Goal: Information Seeking & Learning: Learn about a topic

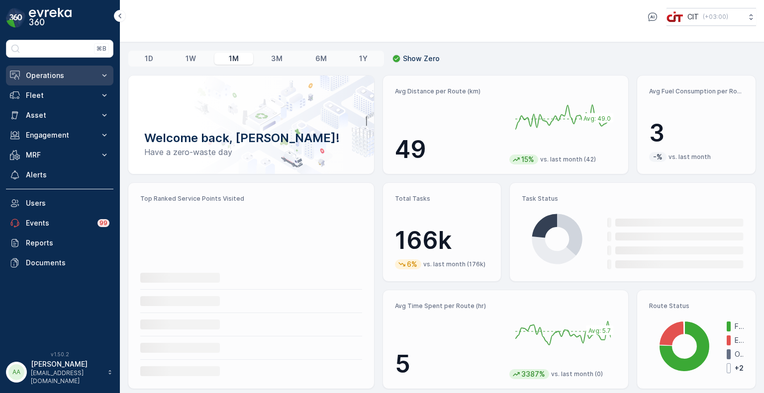
click at [58, 81] on button "Operations" at bounding box center [59, 76] width 107 height 20
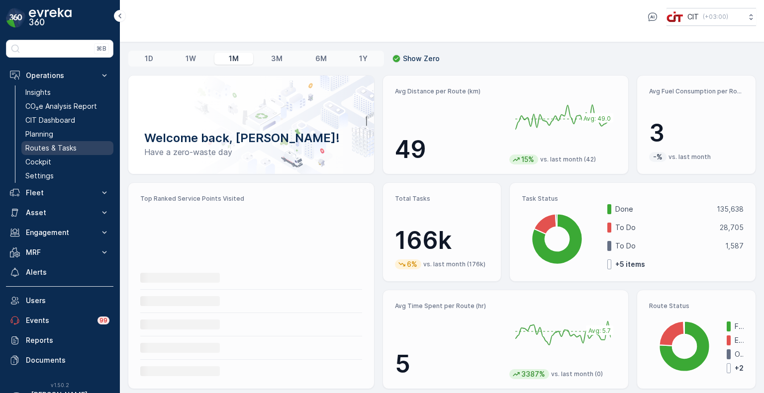
click at [44, 150] on p "Routes & Tasks" at bounding box center [50, 148] width 51 height 10
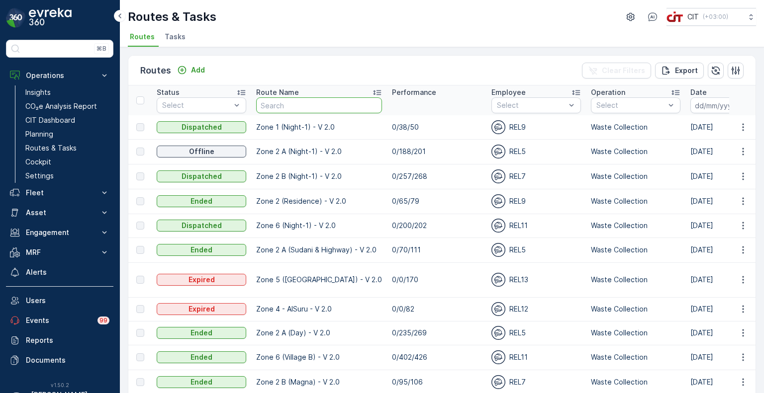
click at [270, 107] on input "text" at bounding box center [319, 105] width 126 height 16
type input "pi"
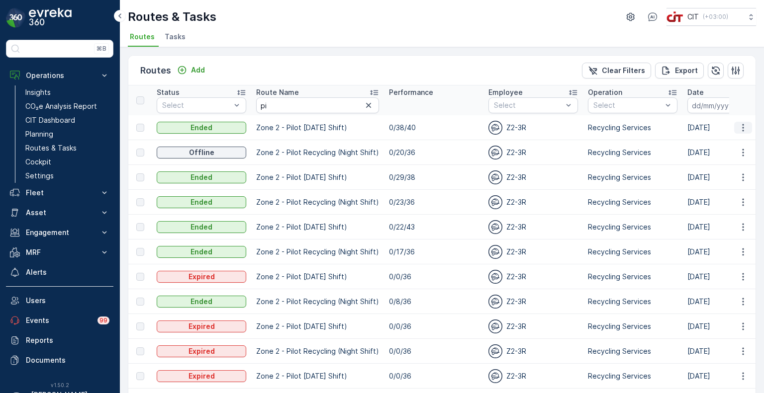
click at [739, 124] on icon "button" at bounding box center [743, 128] width 10 height 10
click at [717, 139] on span "See More Details" at bounding box center [720, 142] width 58 height 10
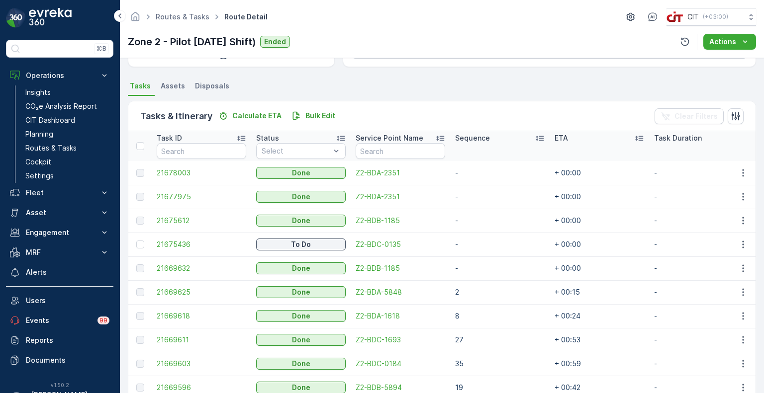
scroll to position [199, 0]
click at [172, 173] on span "21678003" at bounding box center [202, 172] width 90 height 10
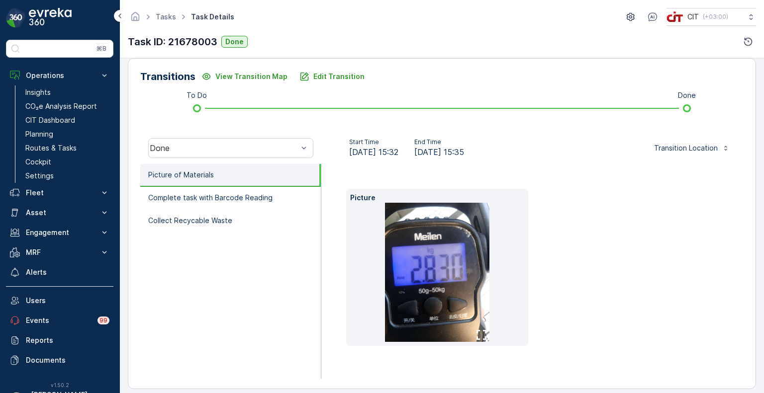
scroll to position [241, 0]
click at [188, 198] on p "Complete task with Barcode Reading" at bounding box center [210, 198] width 124 height 10
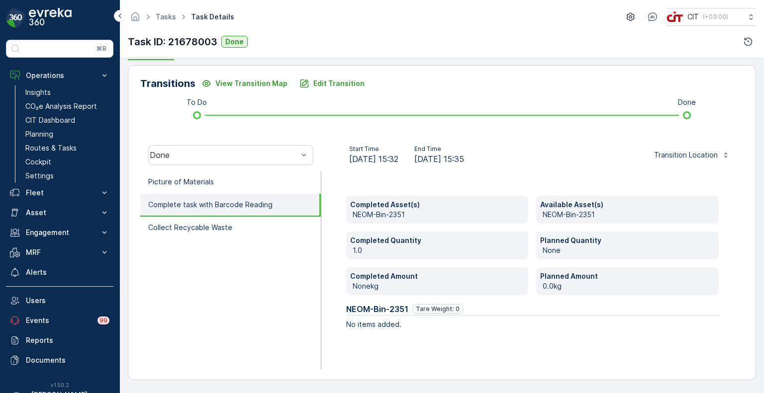
scroll to position [233, 0]
click at [188, 221] on li "Collect Recycable Waste" at bounding box center [230, 229] width 181 height 23
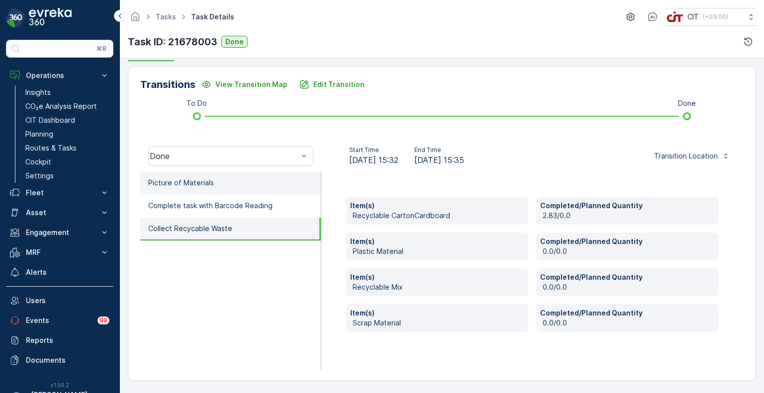
click at [187, 182] on p "Picture of Materials" at bounding box center [181, 183] width 66 height 10
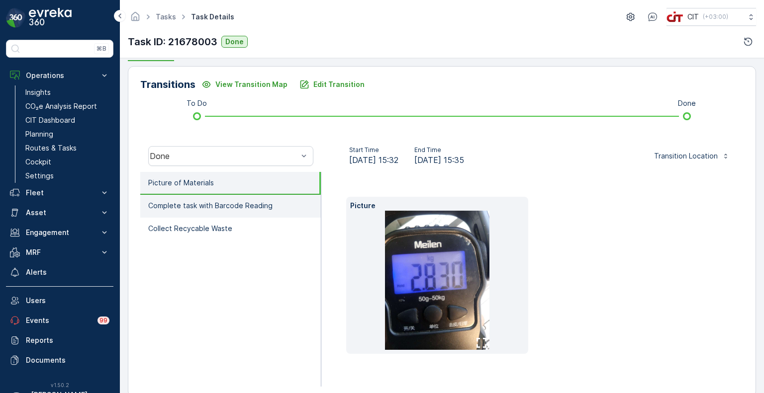
click at [217, 207] on p "Complete task with Barcode Reading" at bounding box center [210, 206] width 124 height 10
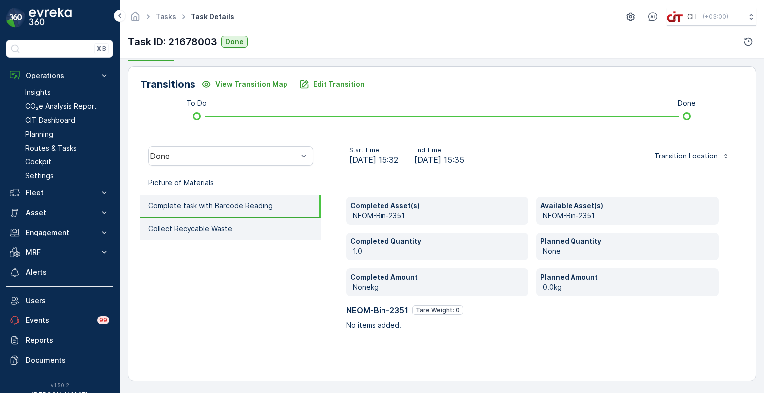
click at [205, 226] on p "Collect Recycable Waste" at bounding box center [190, 229] width 84 height 10
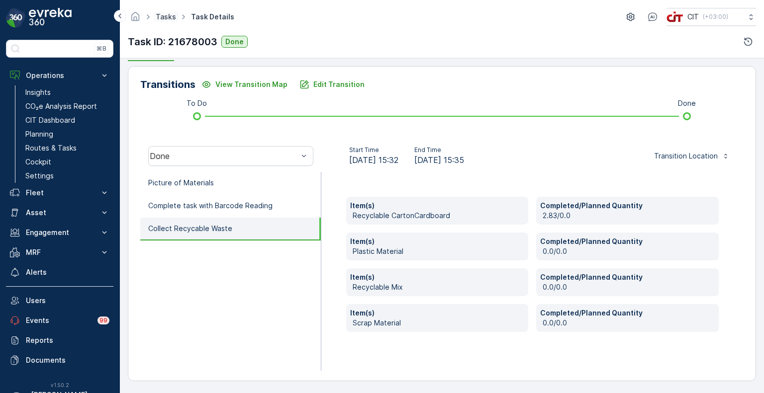
click at [171, 19] on link "Tasks" at bounding box center [166, 16] width 20 height 8
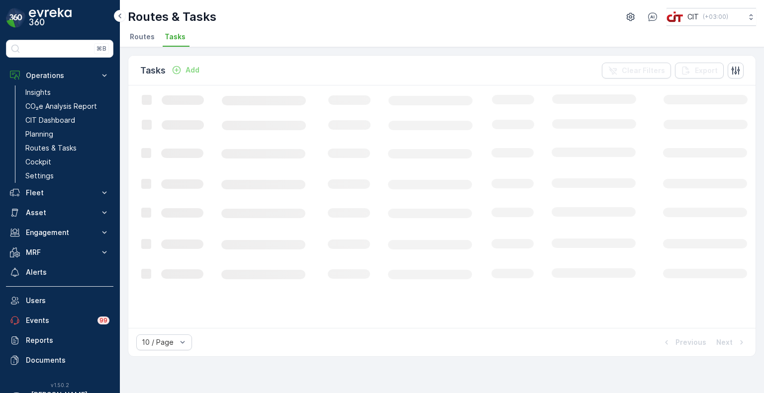
click at [145, 33] on span "Routes" at bounding box center [142, 37] width 25 height 10
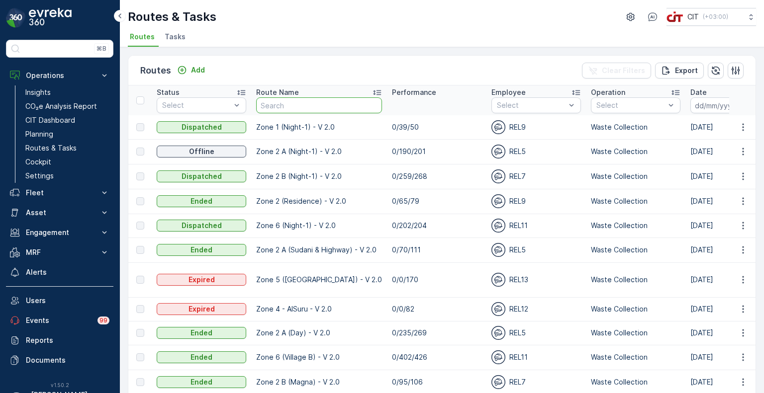
click at [288, 100] on input "text" at bounding box center [319, 105] width 126 height 16
type input "pi"
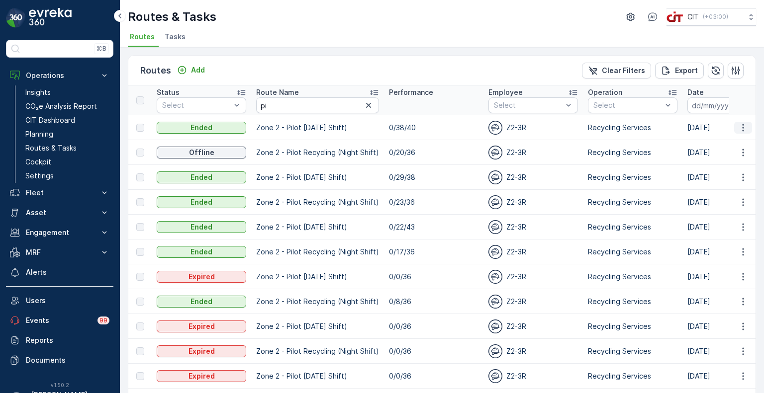
drag, startPoint x: 739, startPoint y: 120, endPoint x: 741, endPoint y: 127, distance: 7.1
click at [741, 127] on td at bounding box center [742, 127] width 27 height 25
click at [741, 127] on icon "button" at bounding box center [743, 128] width 10 height 10
click at [714, 143] on span "See More Details" at bounding box center [720, 142] width 58 height 10
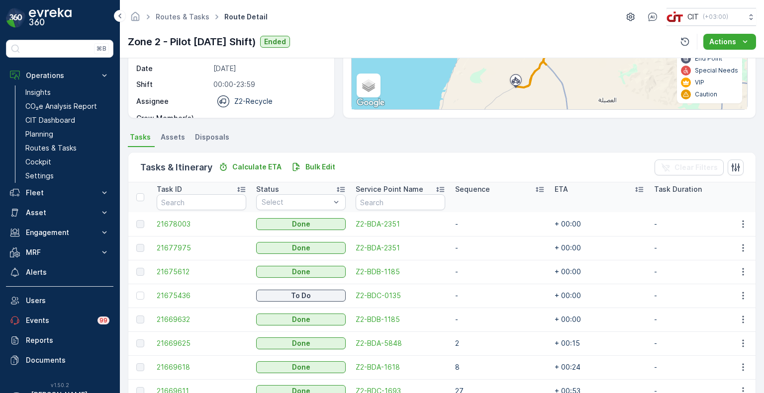
scroll to position [147, 0]
click at [448, 332] on td "Z2-BDA-5848" at bounding box center [400, 343] width 99 height 24
click at [166, 245] on span "21677975" at bounding box center [202, 248] width 90 height 10
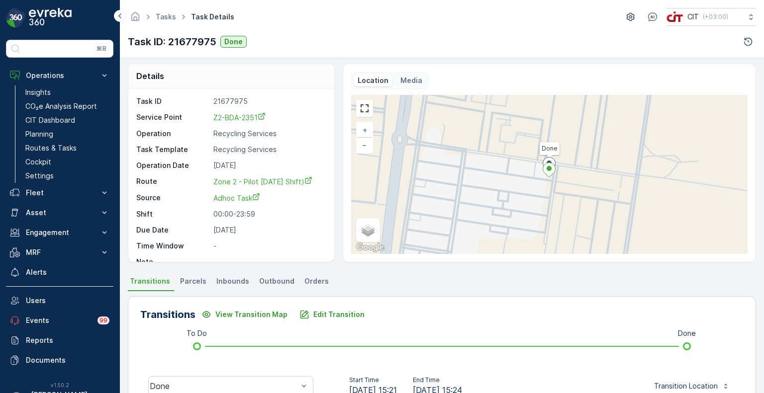
scroll to position [2, 0]
click at [153, 284] on span "Transitions" at bounding box center [150, 282] width 40 height 10
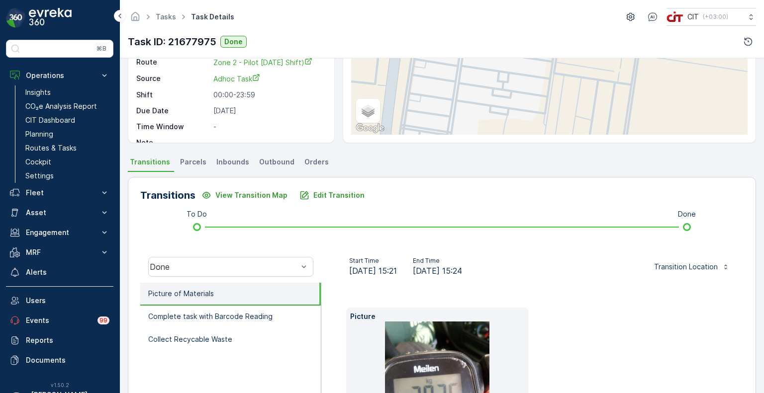
scroll to position [126, 0]
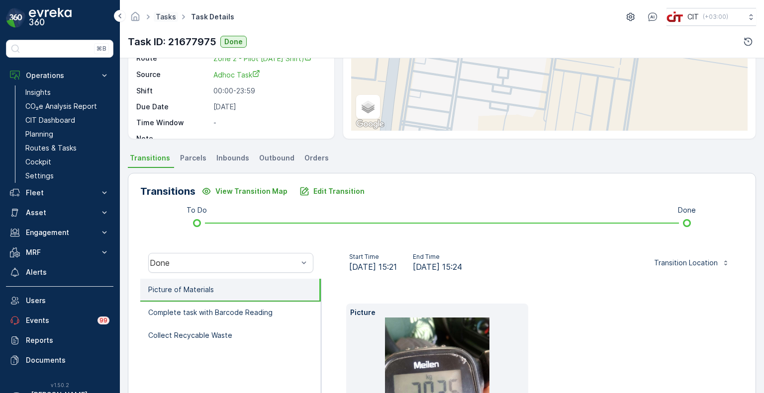
click at [168, 17] on link "Tasks" at bounding box center [166, 16] width 20 height 8
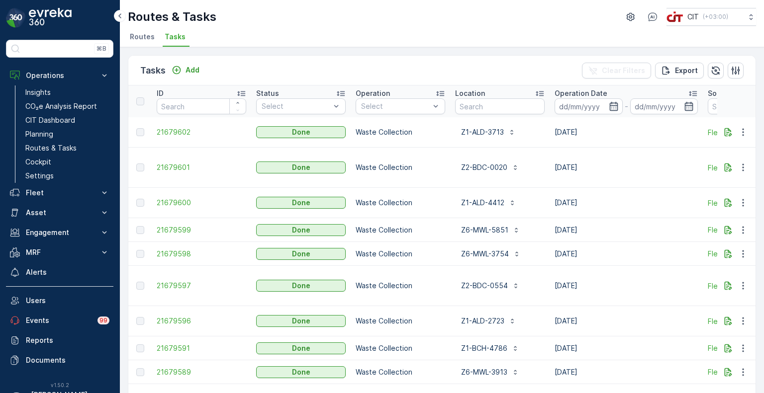
click at [148, 37] on span "Routes" at bounding box center [142, 37] width 25 height 10
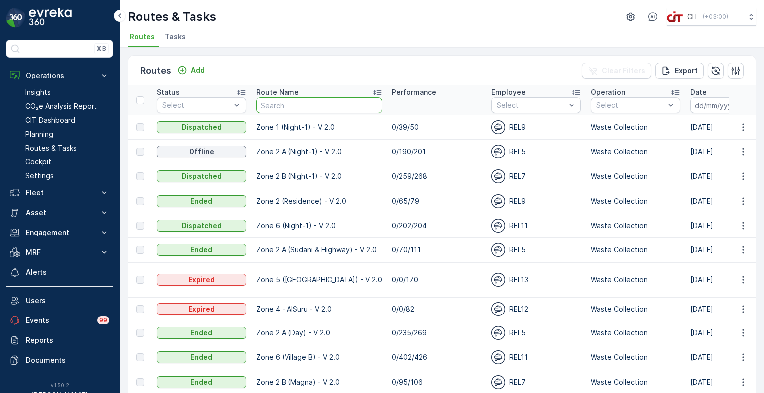
click at [313, 102] on input "text" at bounding box center [319, 105] width 126 height 16
type input "pil"
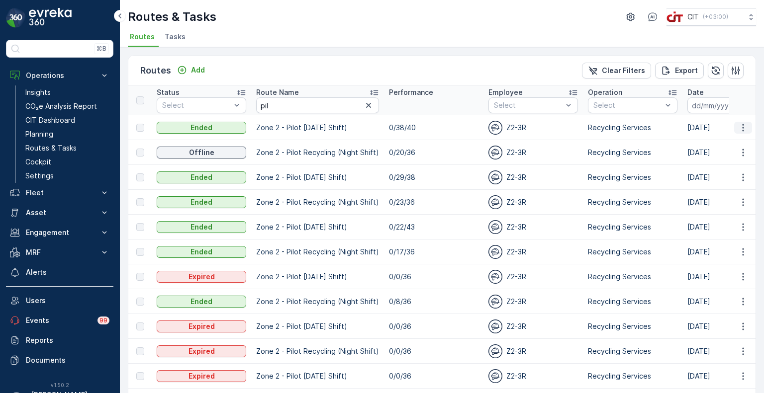
click at [742, 127] on icon "button" at bounding box center [743, 128] width 10 height 10
click at [723, 141] on span "See More Details" at bounding box center [720, 142] width 58 height 10
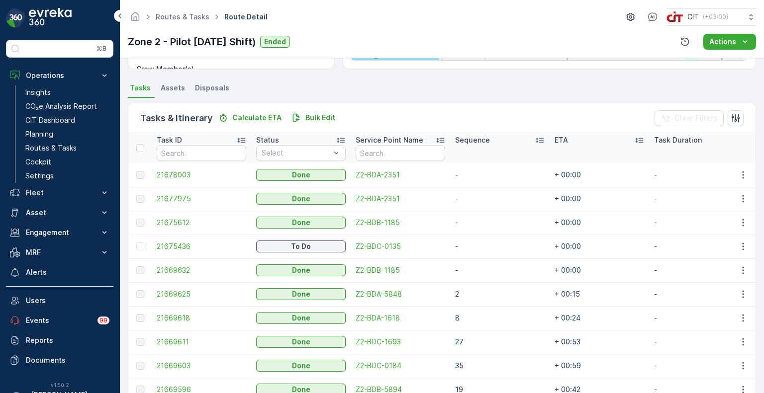
scroll to position [207, 0]
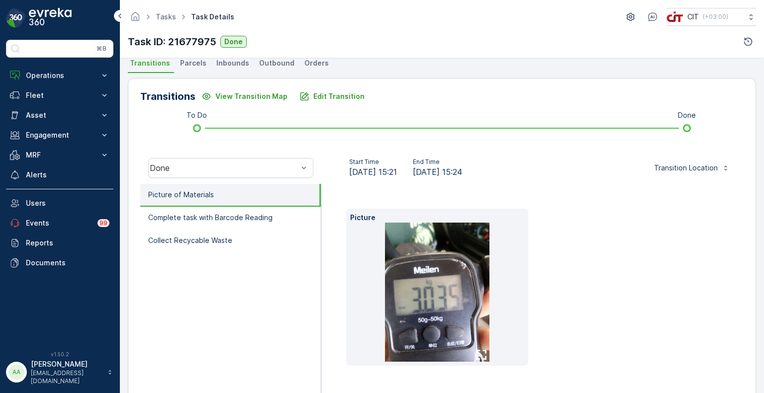
scroll to position [222, 0]
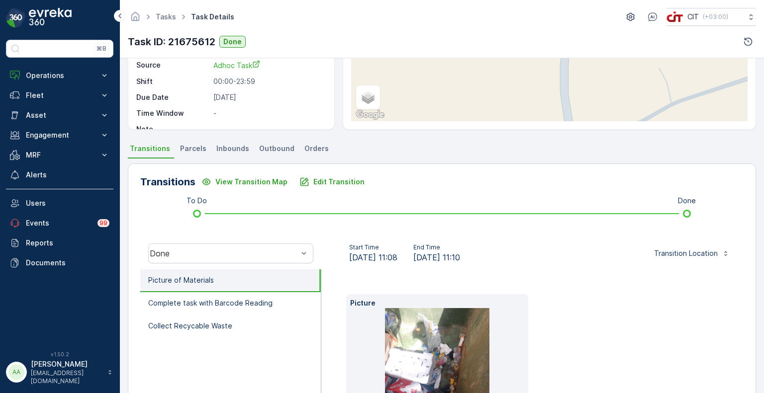
scroll to position [230, 0]
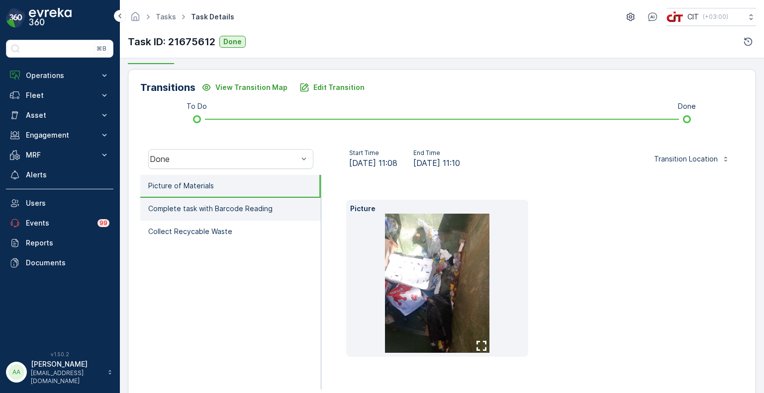
click at [222, 209] on p "Complete task with Barcode Reading" at bounding box center [210, 209] width 124 height 10
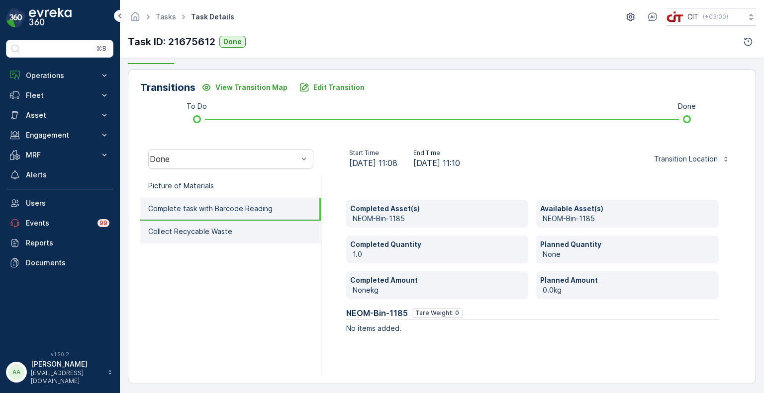
click at [201, 234] on p "Collect Recycable Waste" at bounding box center [190, 232] width 84 height 10
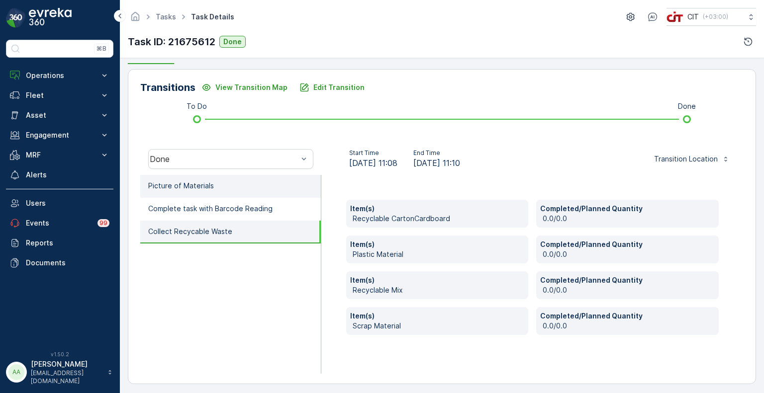
click at [214, 191] on li "Picture of Materials" at bounding box center [230, 186] width 181 height 23
